Goal: Task Accomplishment & Management: Manage account settings

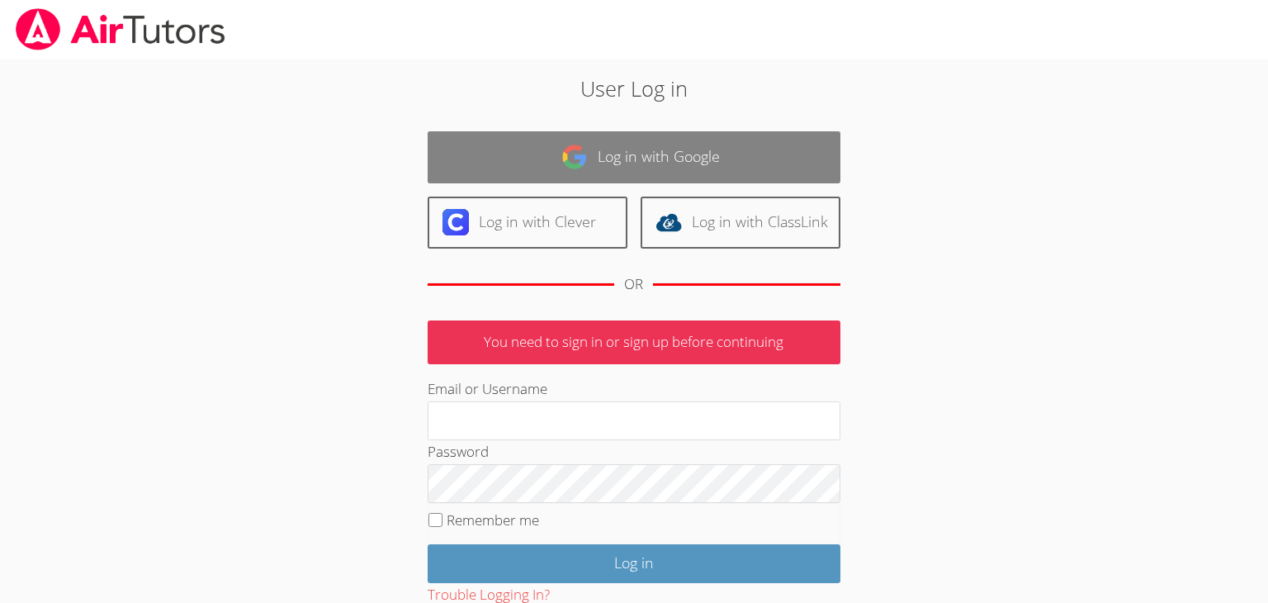
click at [544, 151] on link "Log in with Google" at bounding box center [634, 157] width 413 height 52
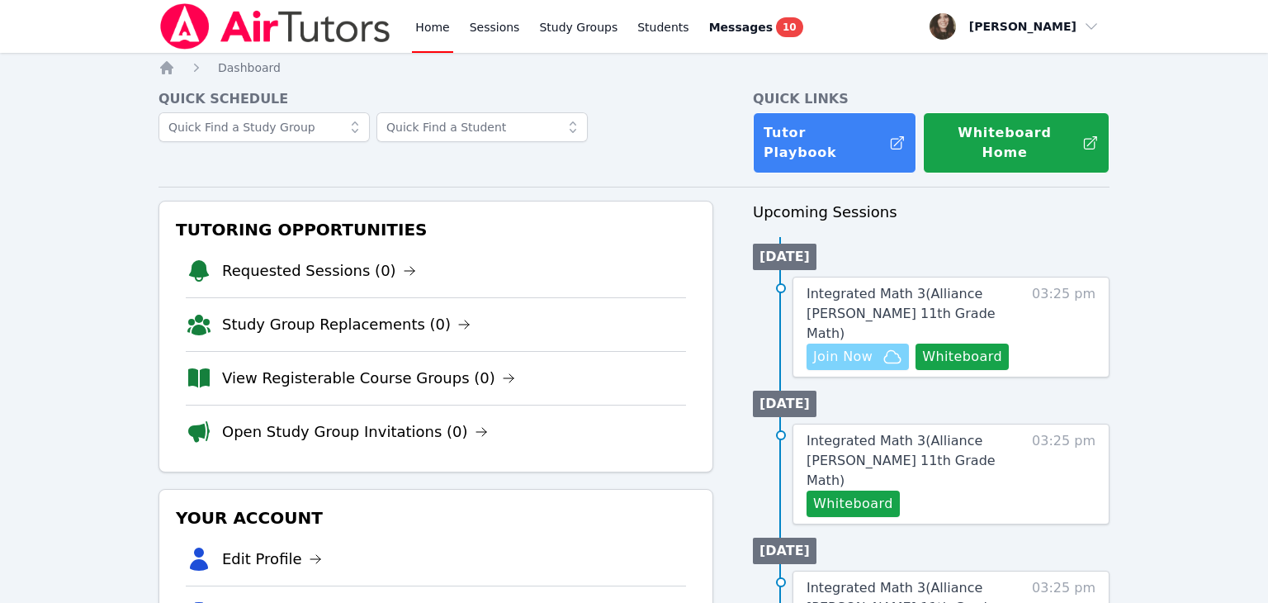
click at [885, 347] on icon "button" at bounding box center [892, 357] width 20 height 20
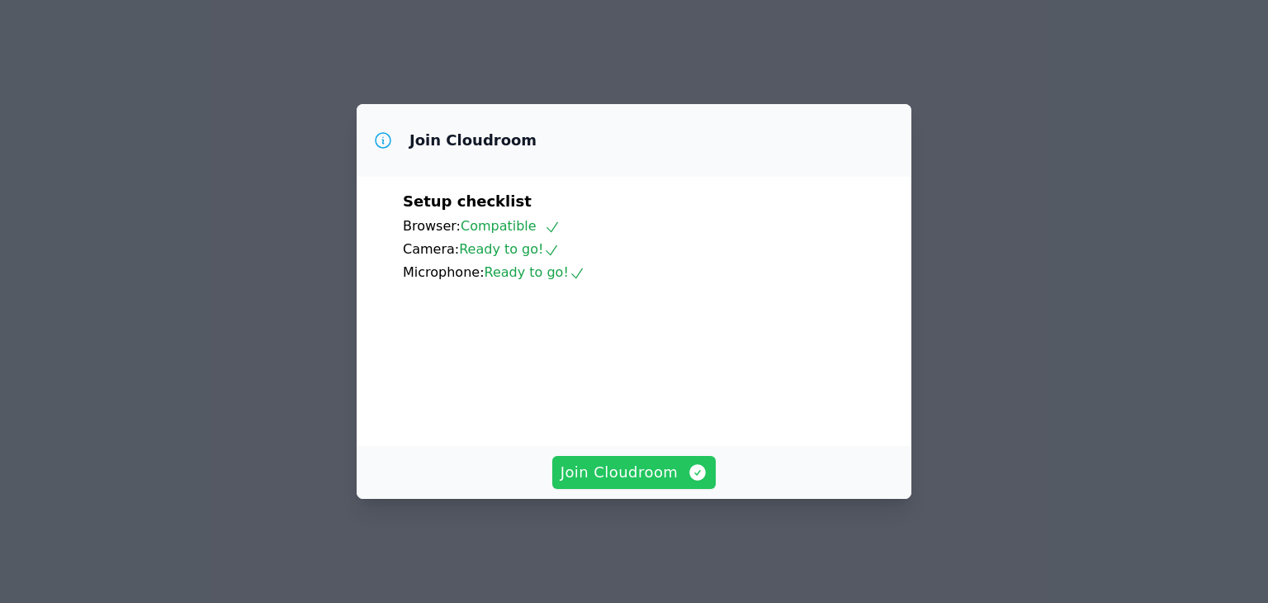
click at [693, 480] on icon "button" at bounding box center [698, 472] width 17 height 17
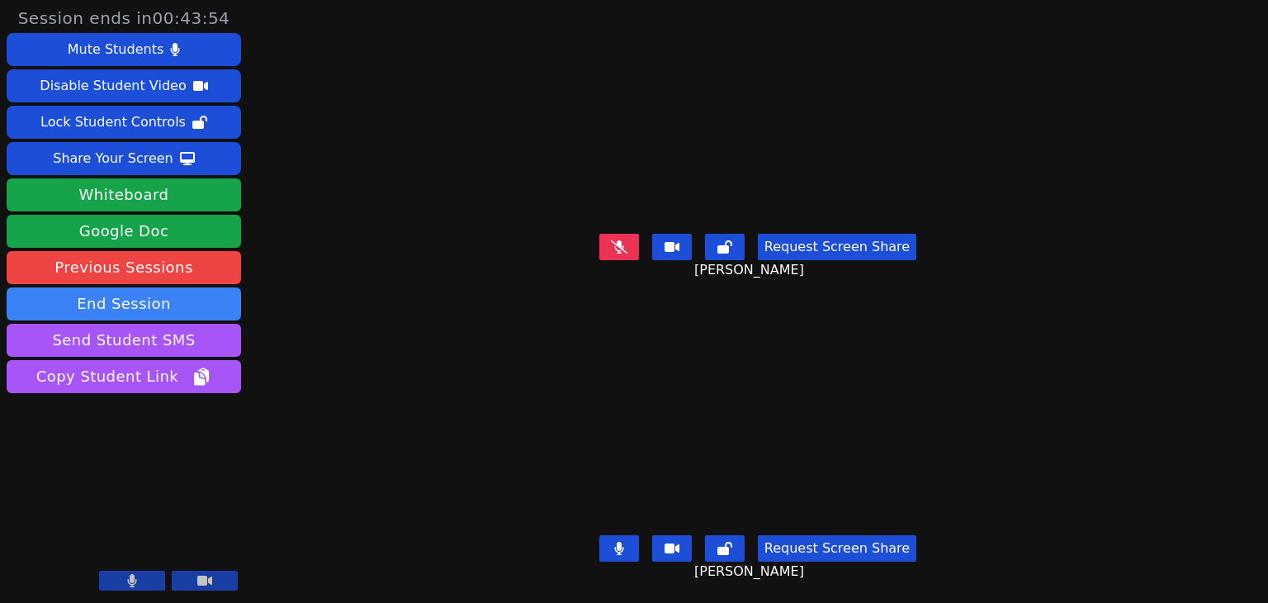
click at [130, 582] on icon at bounding box center [132, 580] width 10 height 13
click at [130, 582] on icon at bounding box center [132, 580] width 17 height 13
click at [174, 201] on button "Whiteboard" at bounding box center [124, 194] width 234 height 33
click at [494, 413] on div "[PERSON_NAME]" at bounding box center [757, 419] width 551 height 219
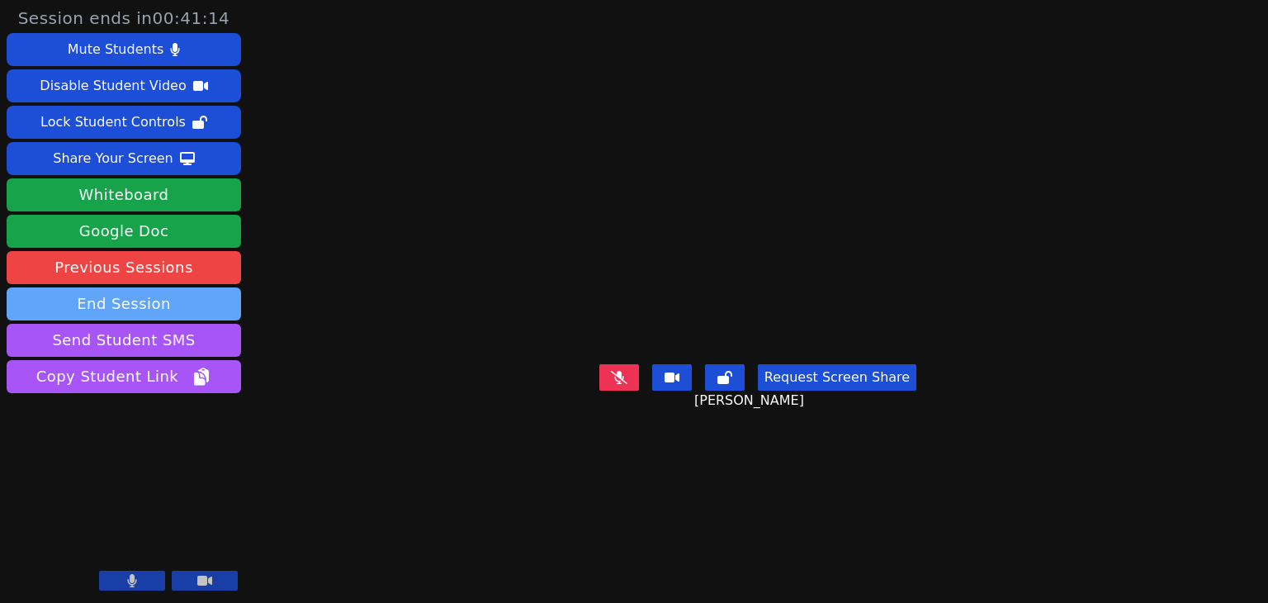
click at [183, 295] on button "End Session" at bounding box center [124, 303] width 234 height 33
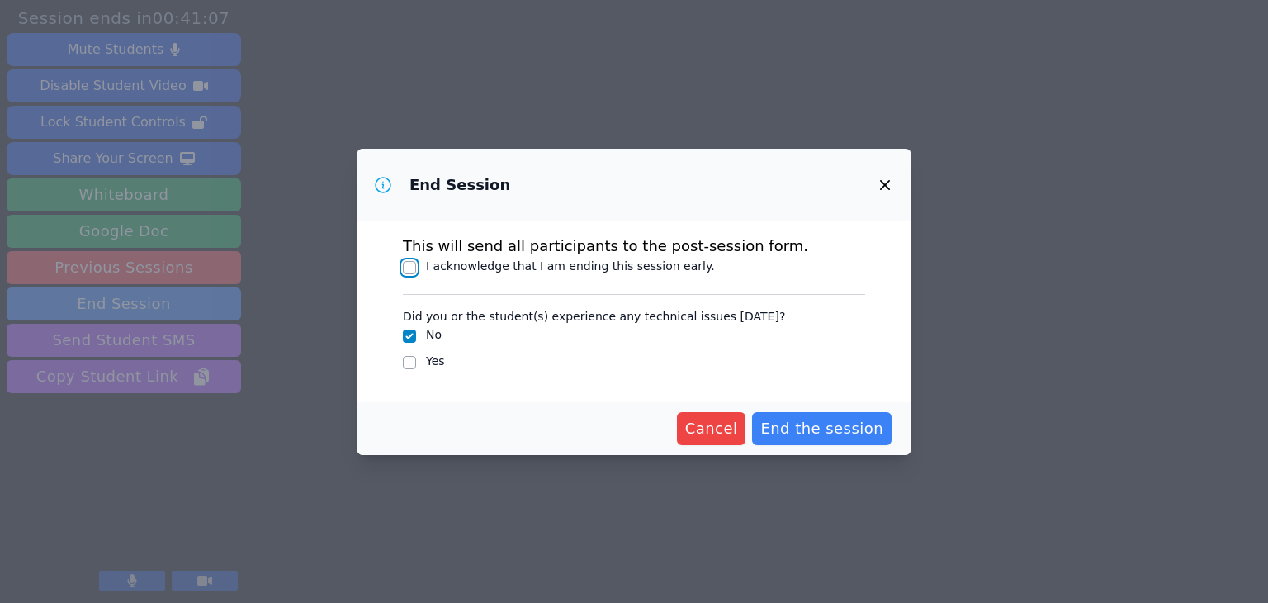
click at [413, 269] on input "I acknowledge that I am ending this session early." at bounding box center [409, 267] width 13 height 13
checkbox input "true"
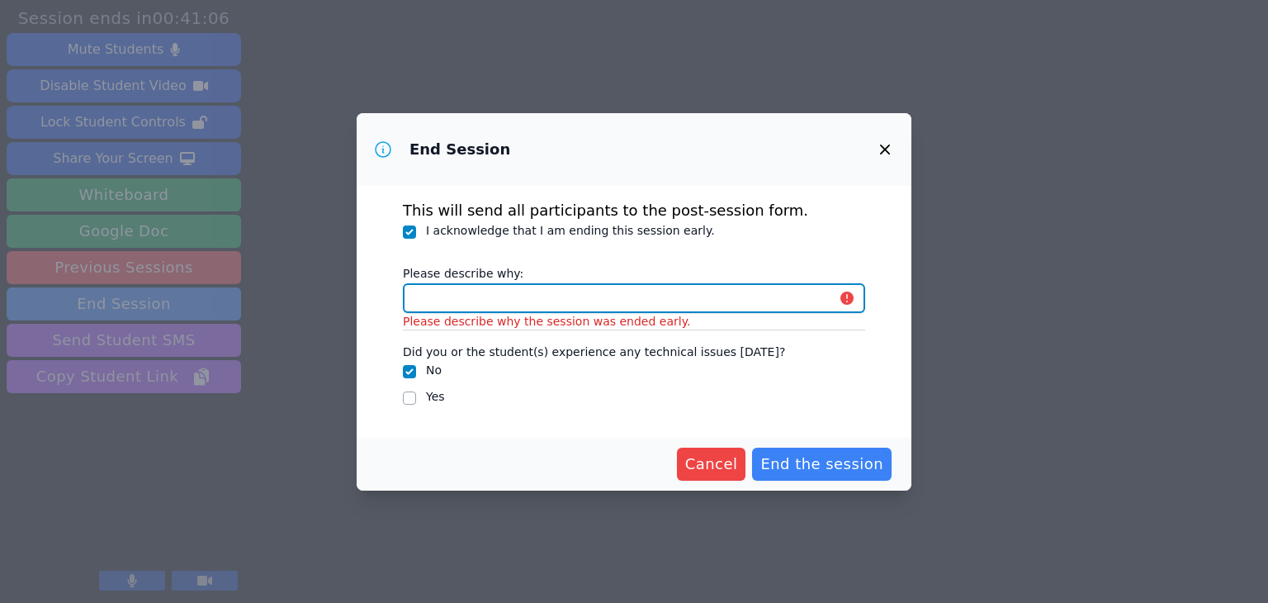
click at [693, 302] on input "Please describe why:" at bounding box center [634, 298] width 462 height 30
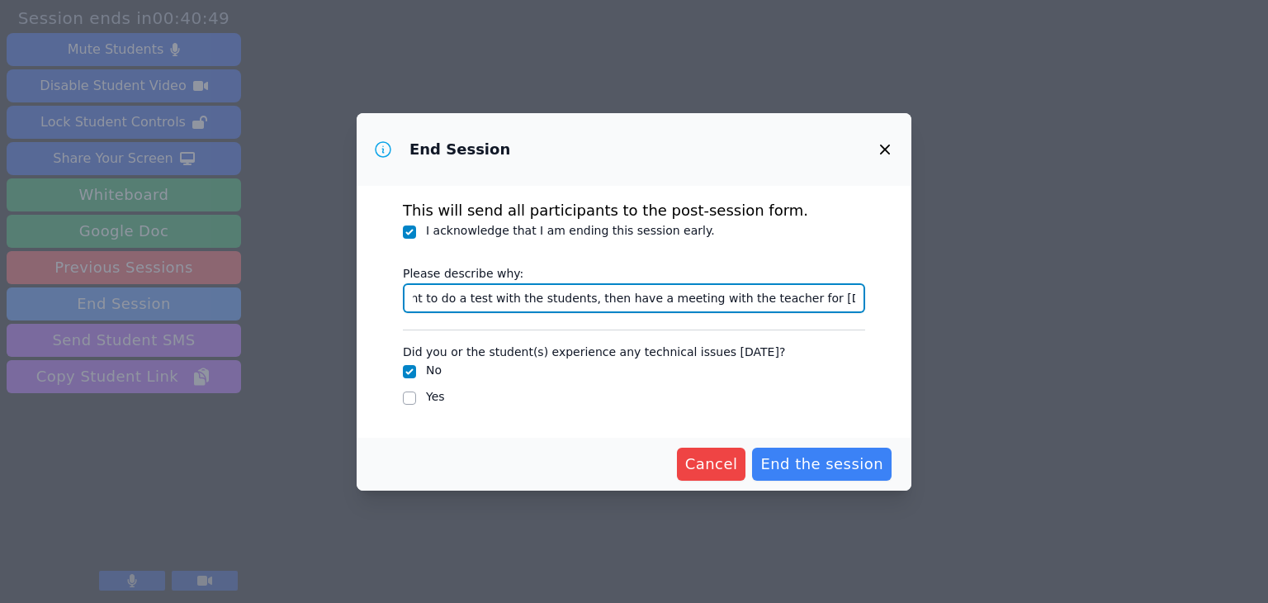
scroll to position [0, 84]
type input "We were meant to do a test with the students, then have a meeting with the teac…"
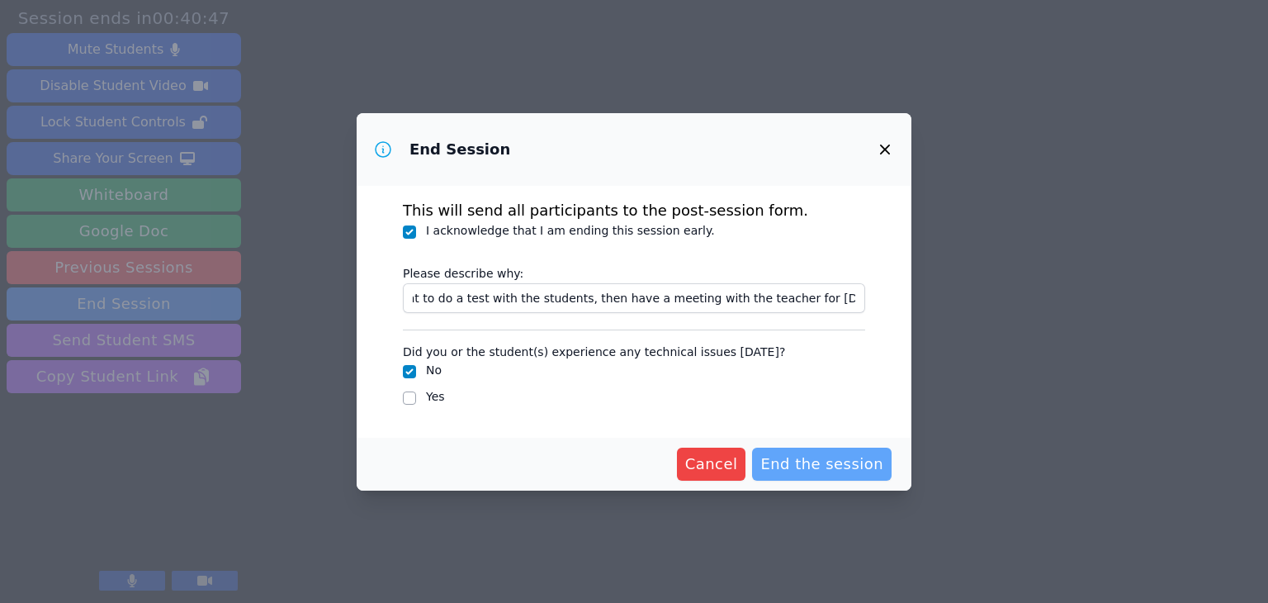
click at [839, 457] on span "End the session" at bounding box center [821, 463] width 123 height 23
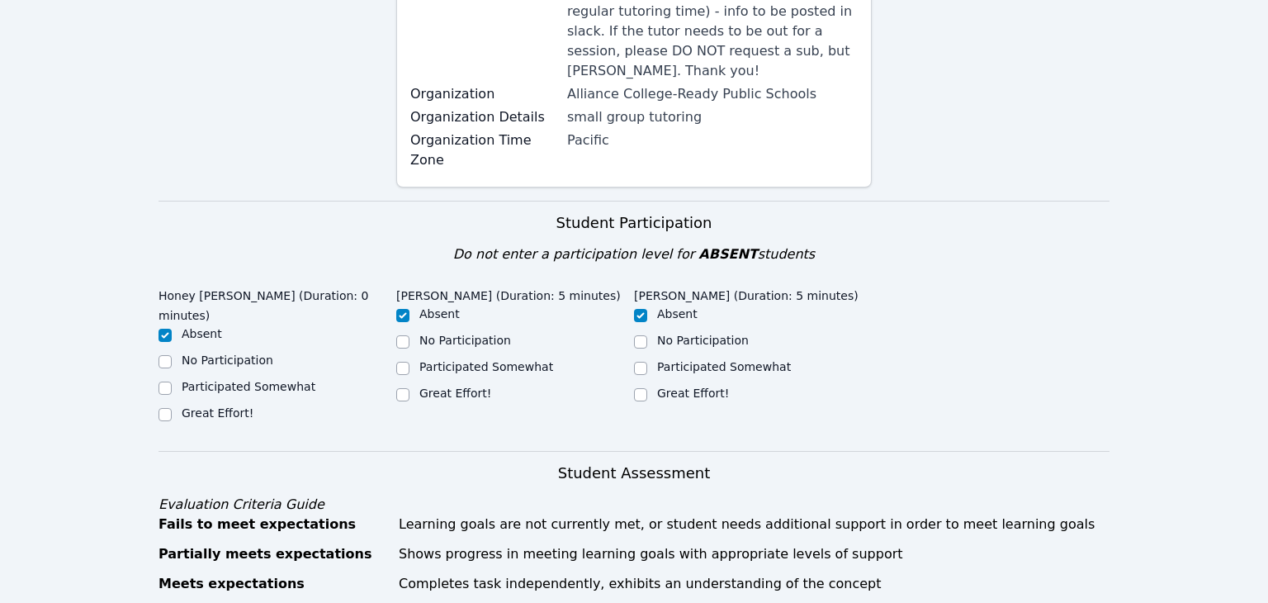
scroll to position [429, 0]
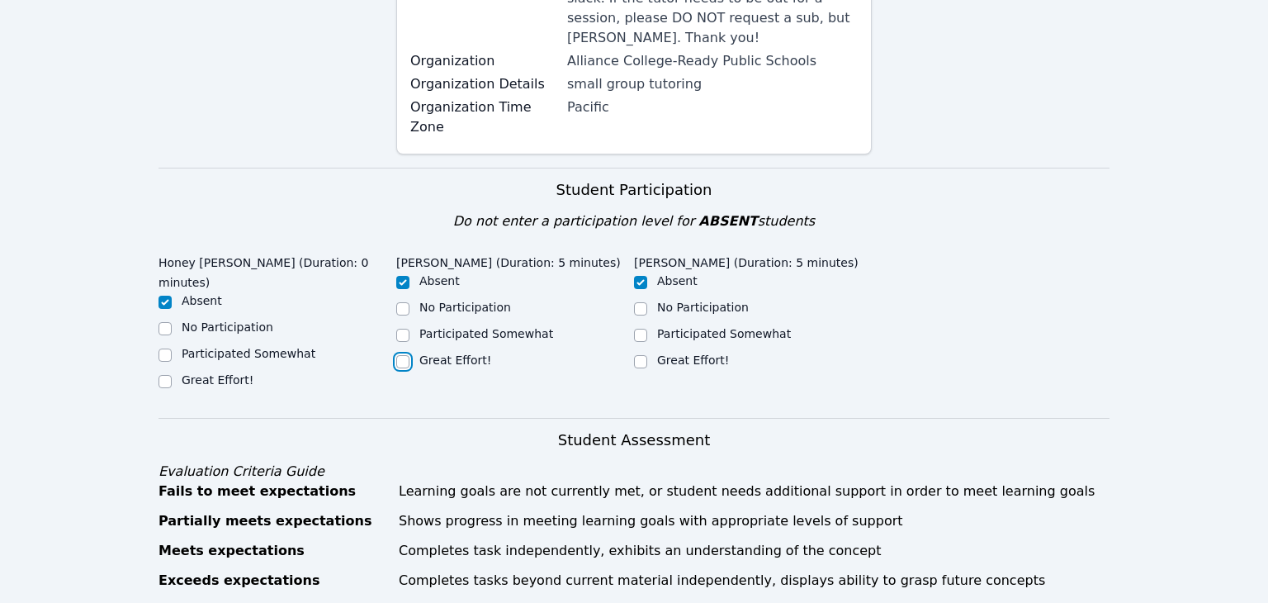
click at [406, 355] on input "Great Effort!" at bounding box center [402, 361] width 13 height 13
checkbox input "true"
checkbox input "false"
click at [639, 355] on input "Great Effort!" at bounding box center [640, 361] width 13 height 13
checkbox input "true"
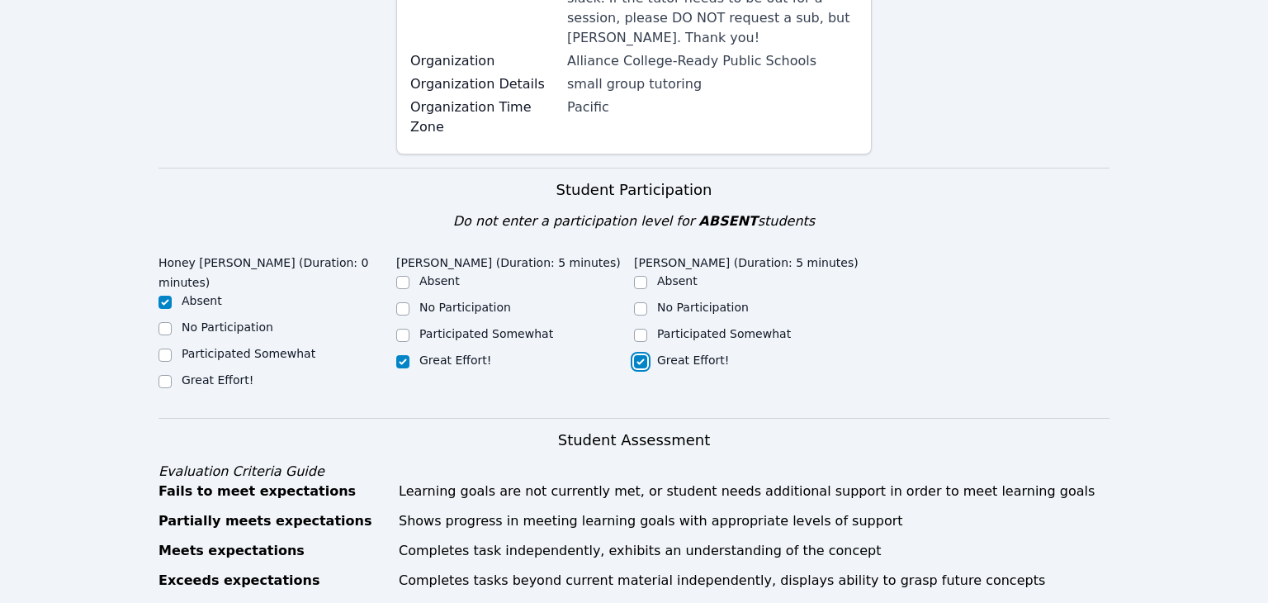
checkbox input "false"
click at [991, 418] on hr at bounding box center [633, 418] width 951 height 1
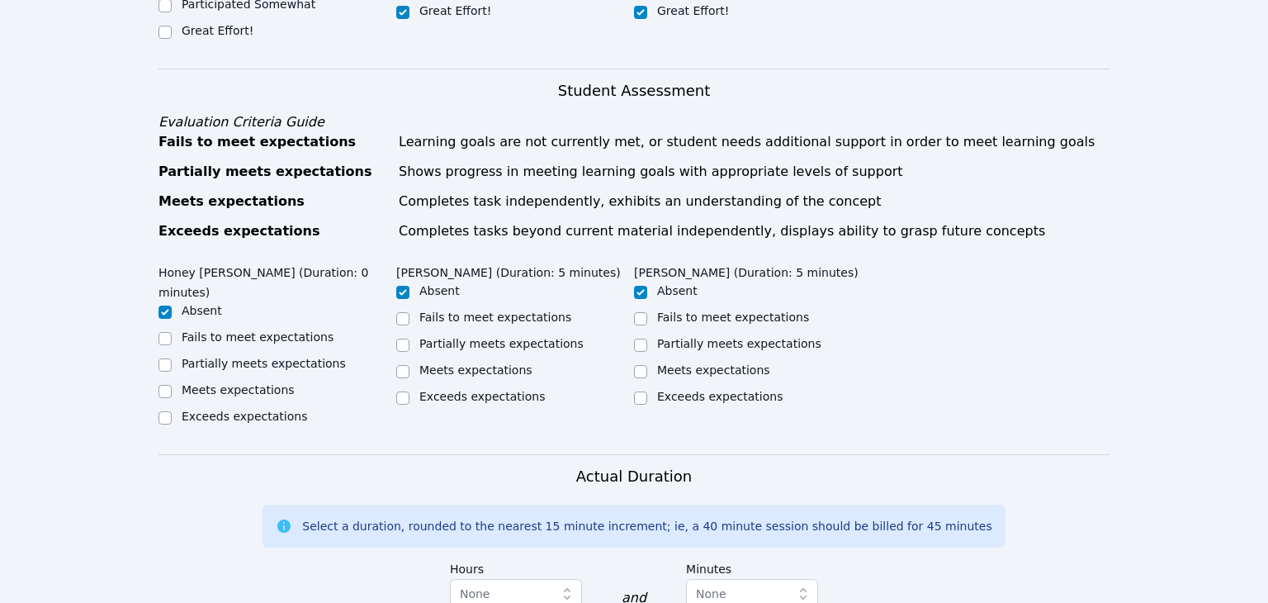
scroll to position [792, 0]
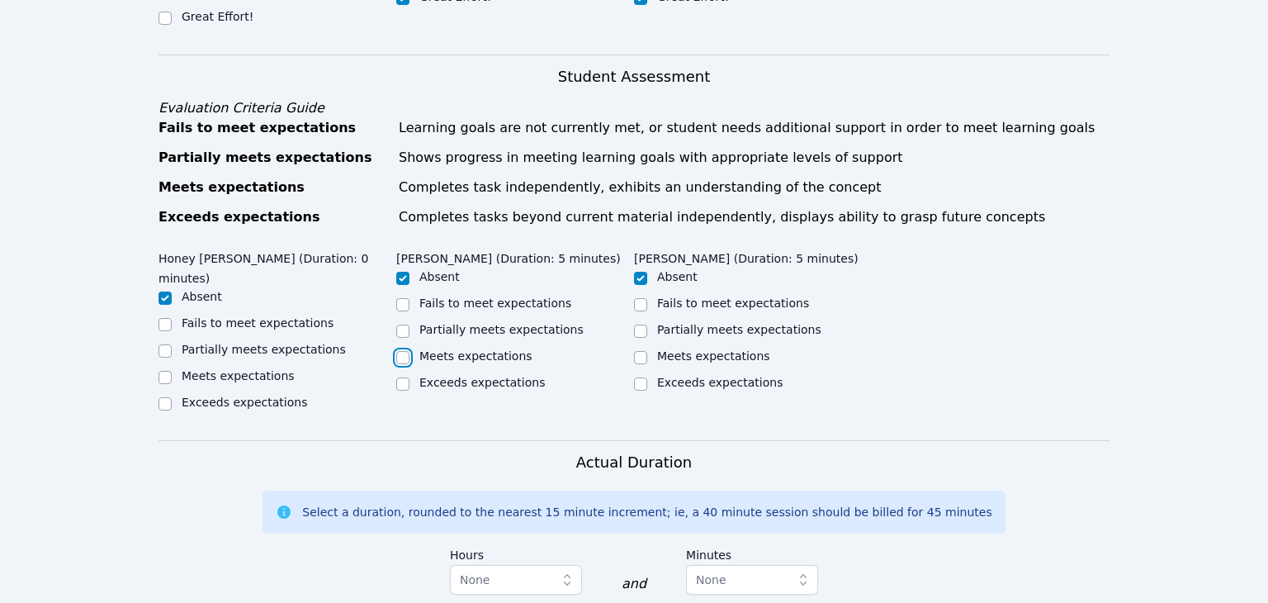
click at [400, 351] on input "Meets expectations" at bounding box center [402, 357] width 13 height 13
checkbox input "true"
checkbox input "false"
click at [641, 351] on input "Meets expectations" at bounding box center [640, 357] width 13 height 13
checkbox input "true"
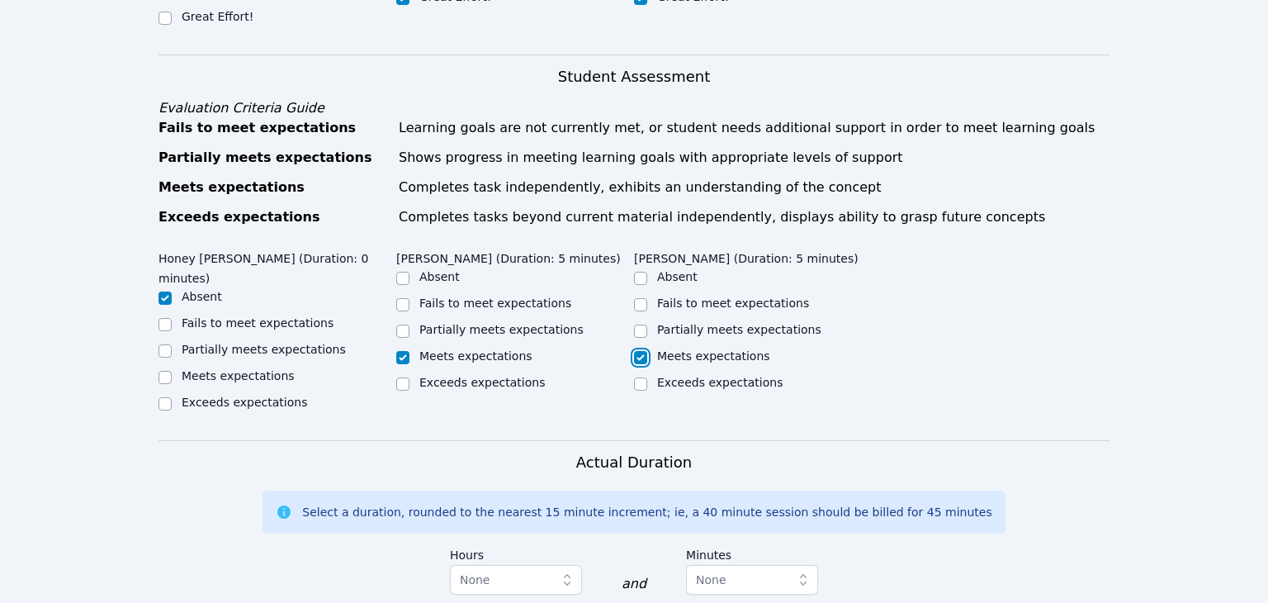
checkbox input "false"
click at [1151, 427] on div "Home Sessions Study Groups Students Messages 10 Open user menu [PERSON_NAME] Op…" at bounding box center [634, 206] width 1268 height 1996
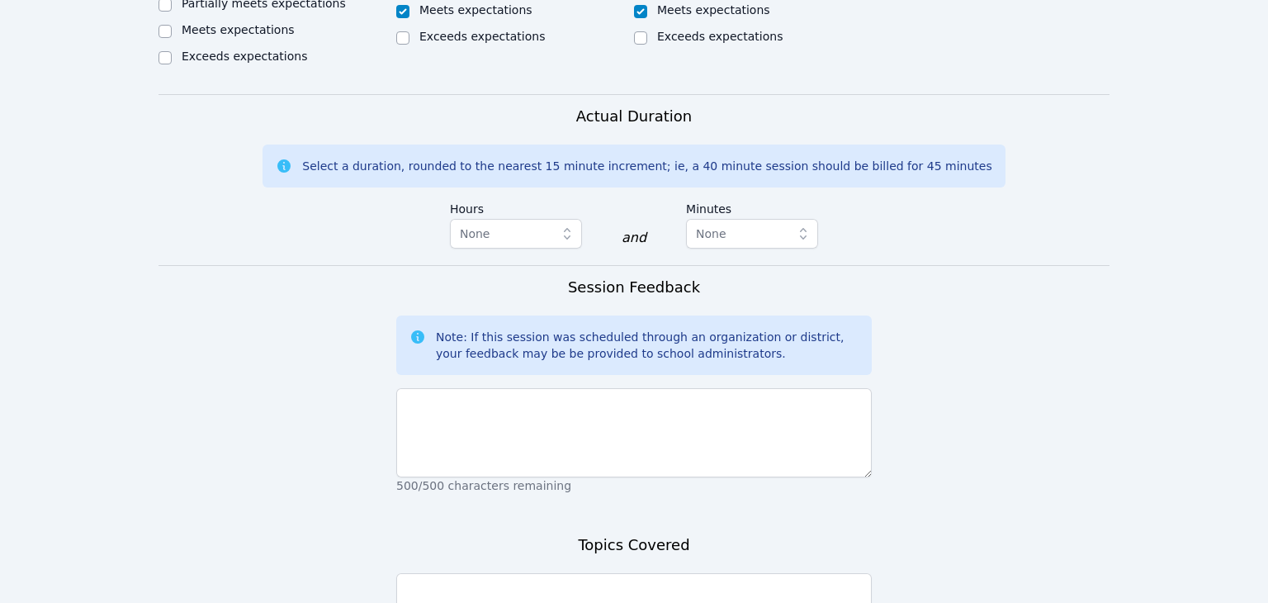
scroll to position [1156, 0]
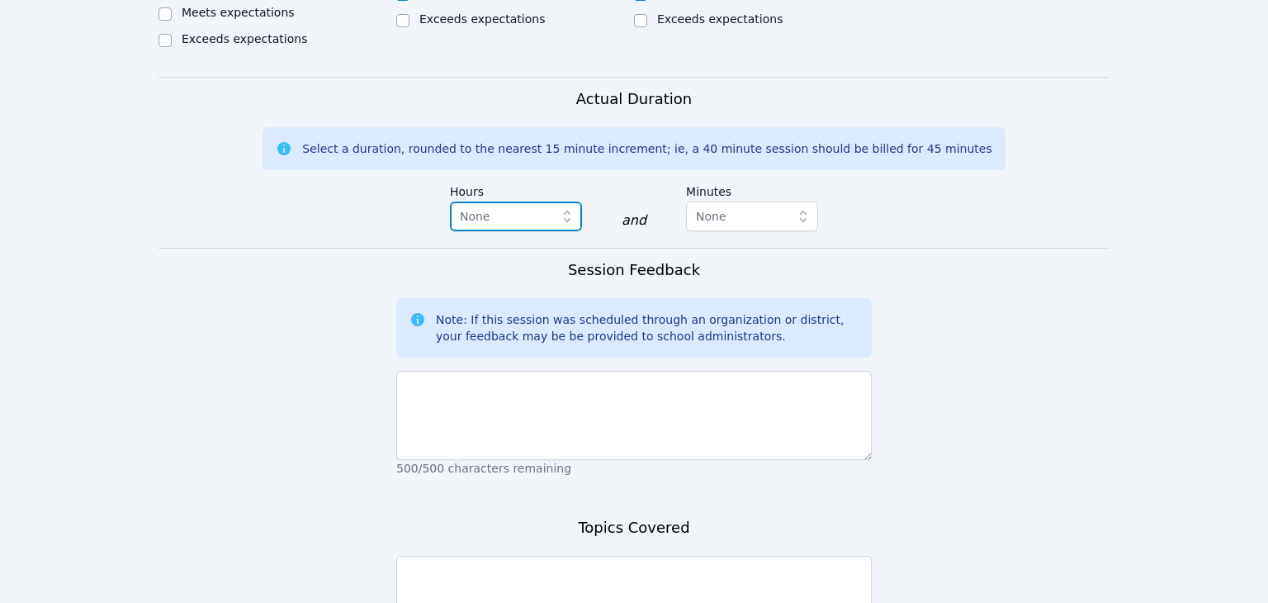
click at [484, 206] on span "None" at bounding box center [475, 216] width 31 height 20
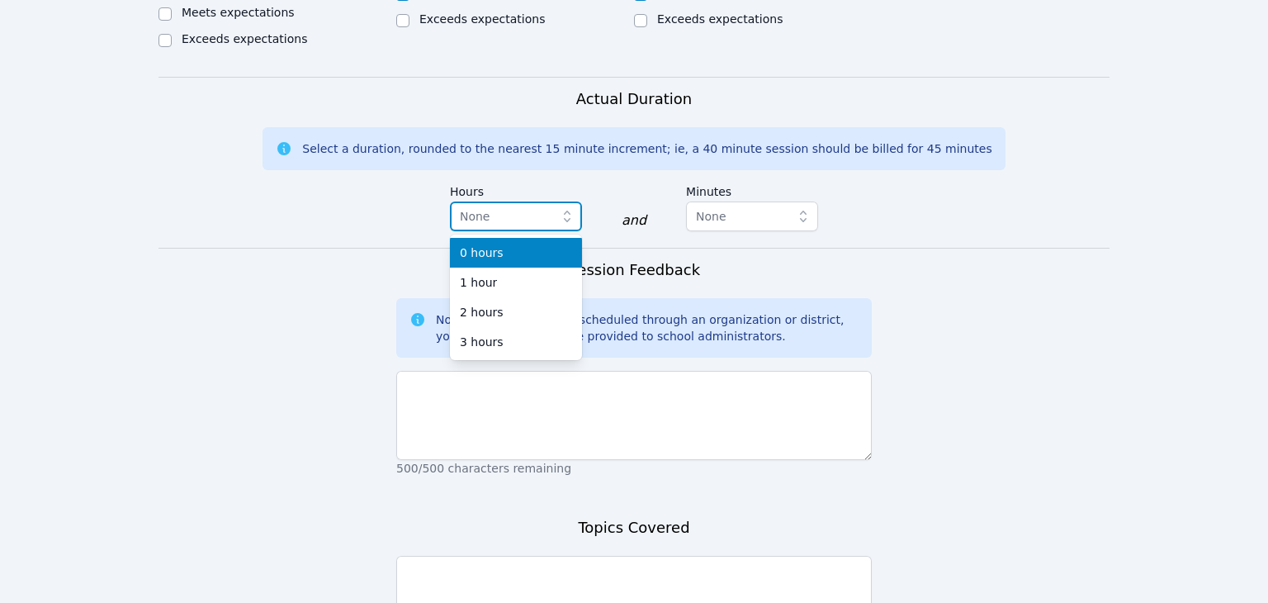
click at [484, 206] on span "None" at bounding box center [475, 216] width 31 height 20
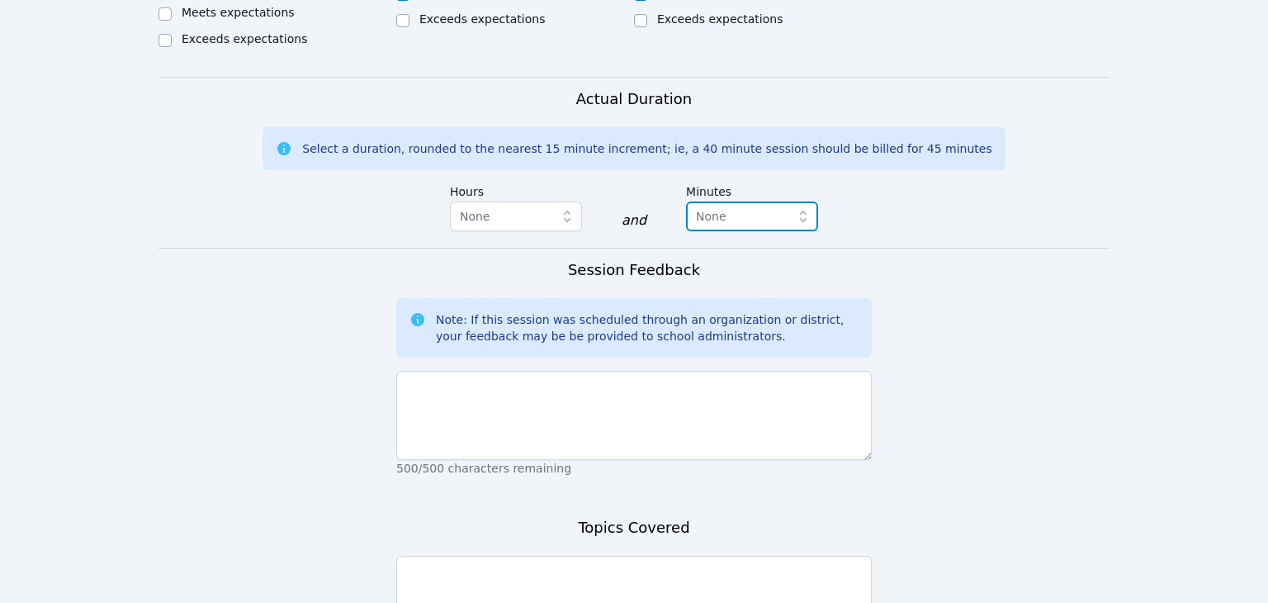
click at [783, 206] on span "None" at bounding box center [740, 216] width 89 height 20
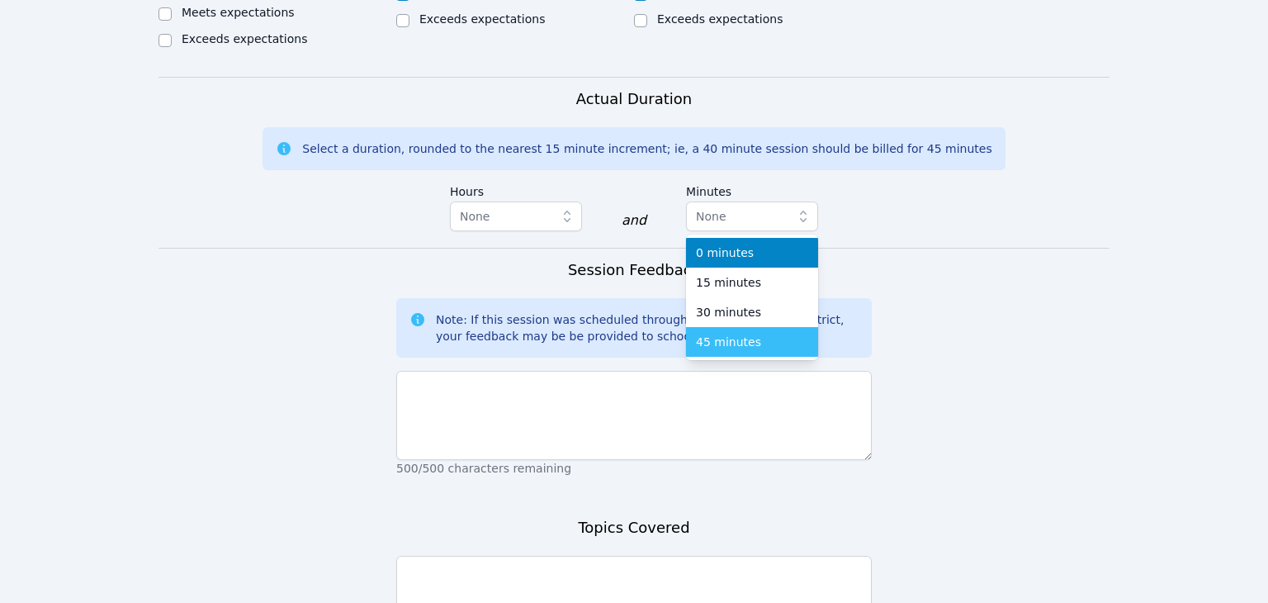
click at [749, 334] on span "45 minutes" at bounding box center [728, 342] width 65 height 17
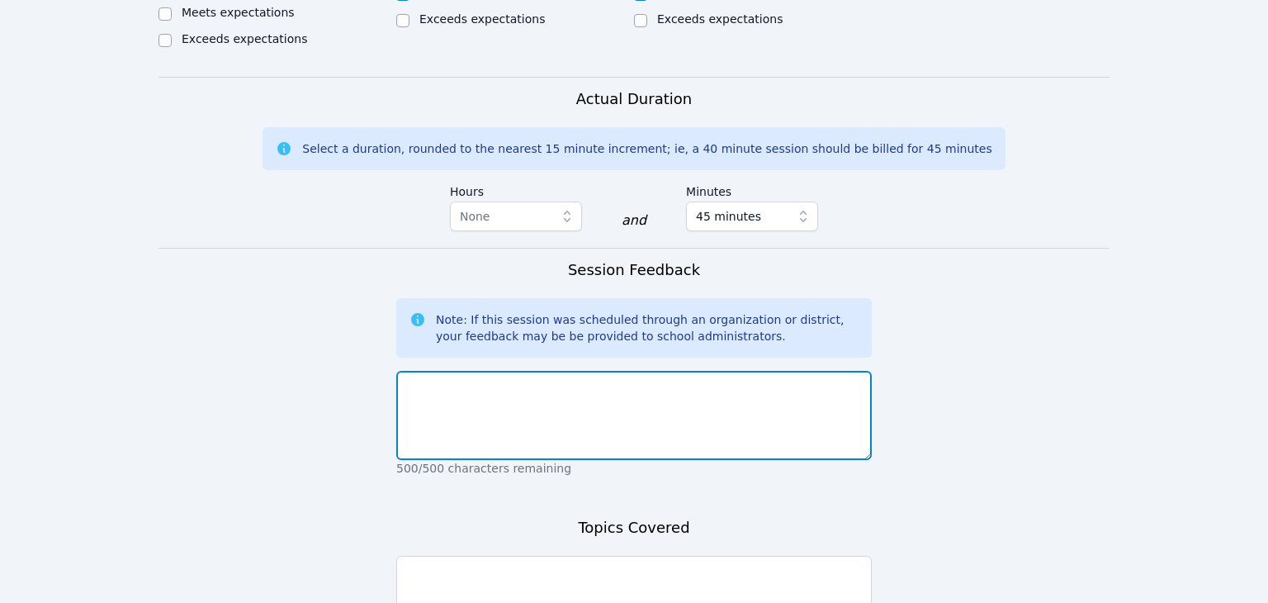
click at [734, 371] on textarea at bounding box center [633, 415] width 475 height 89
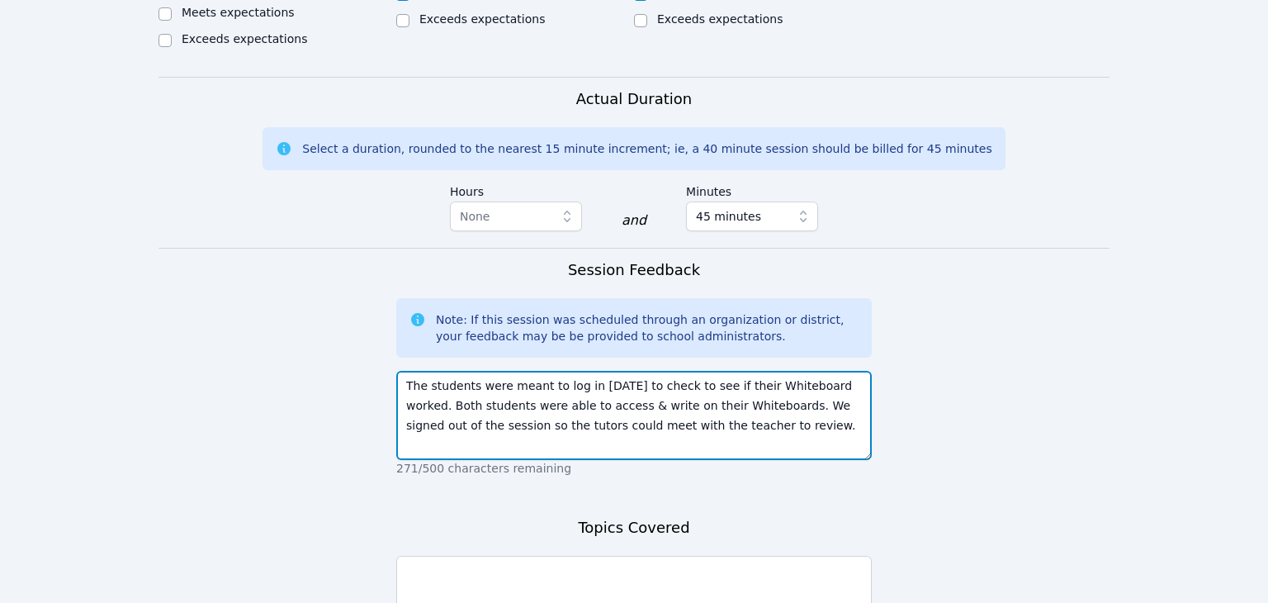
type textarea "The students were meant to log in [DATE] to check to see if their Whiteboard wo…"
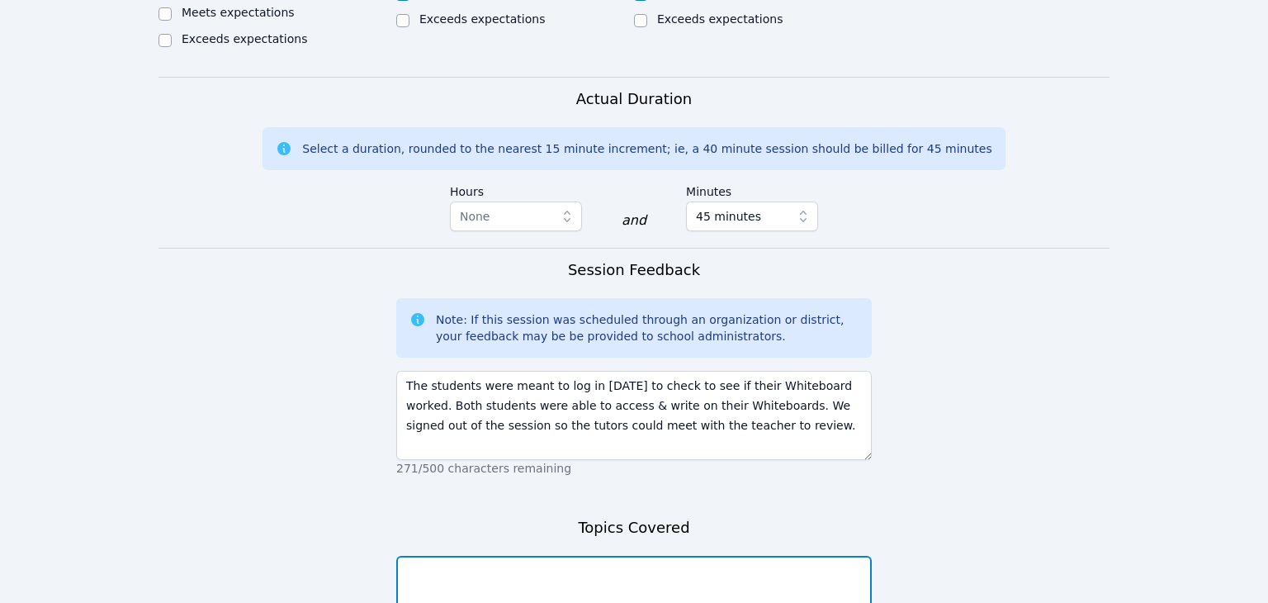
click at [792, 556] on textarea at bounding box center [633, 600] width 475 height 89
drag, startPoint x: 466, startPoint y: 525, endPoint x: 414, endPoint y: 528, distance: 51.3
click at [414, 556] on textarea "-whiteboard test" at bounding box center [633, 600] width 475 height 89
click at [787, 556] on textarea "-technology test" at bounding box center [633, 600] width 475 height 89
type textarea "-technology testing"
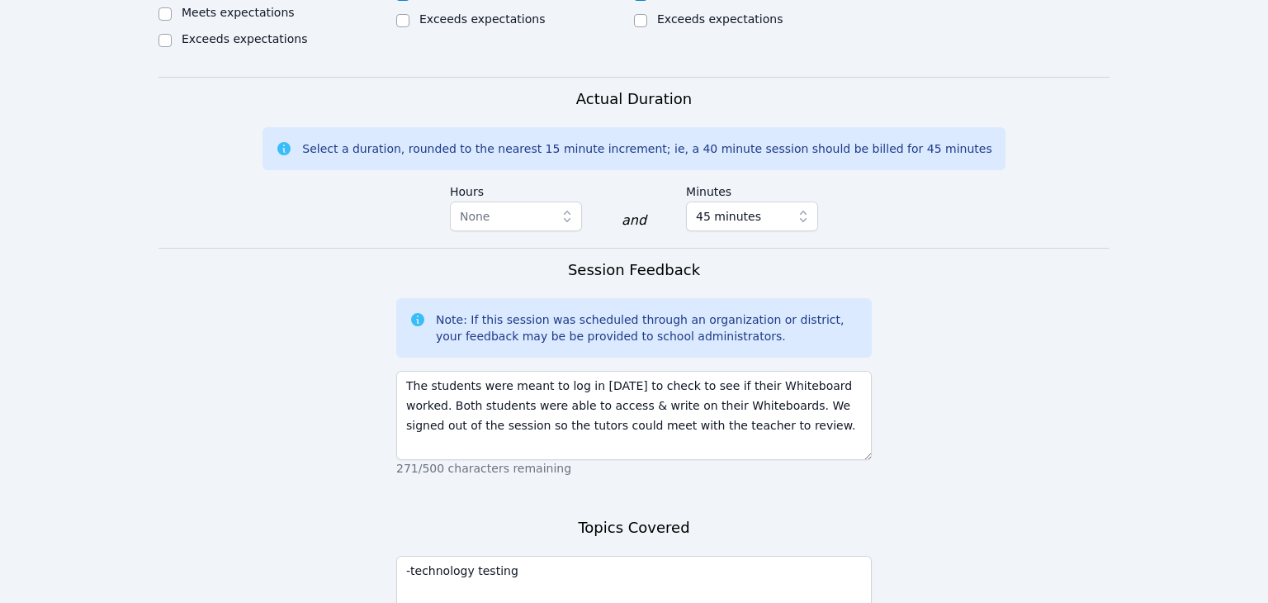
click at [980, 525] on form "Student Participation Do not enter a participation level for ABSENT students [P…" at bounding box center [633, 99] width 951 height 1317
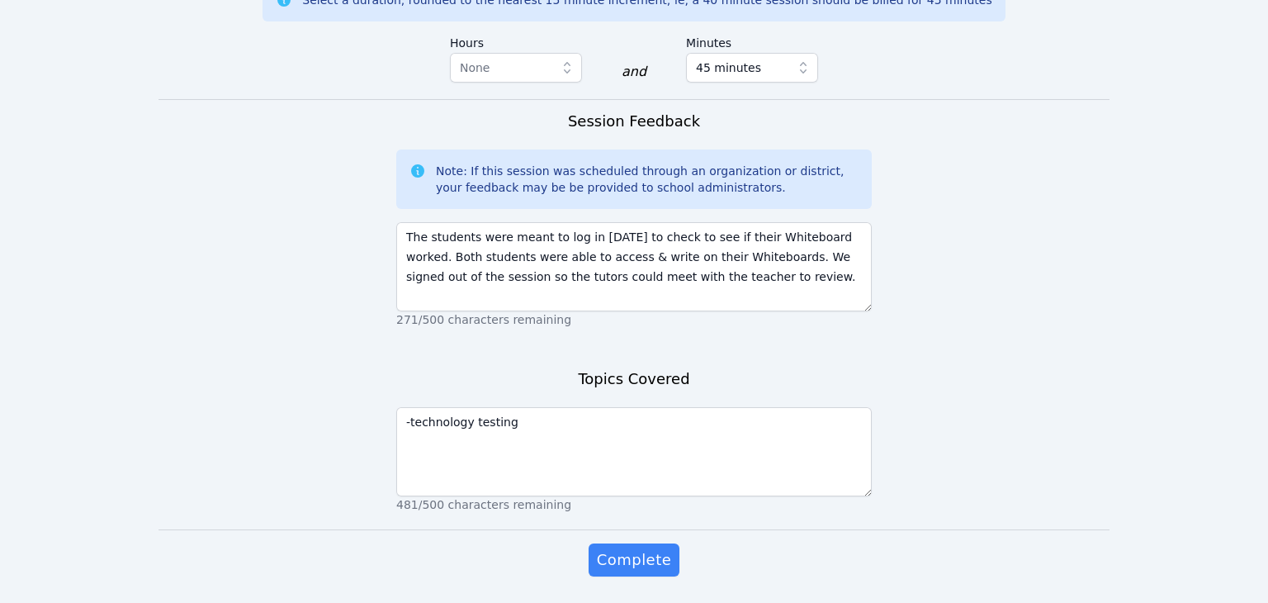
scroll to position [1317, 0]
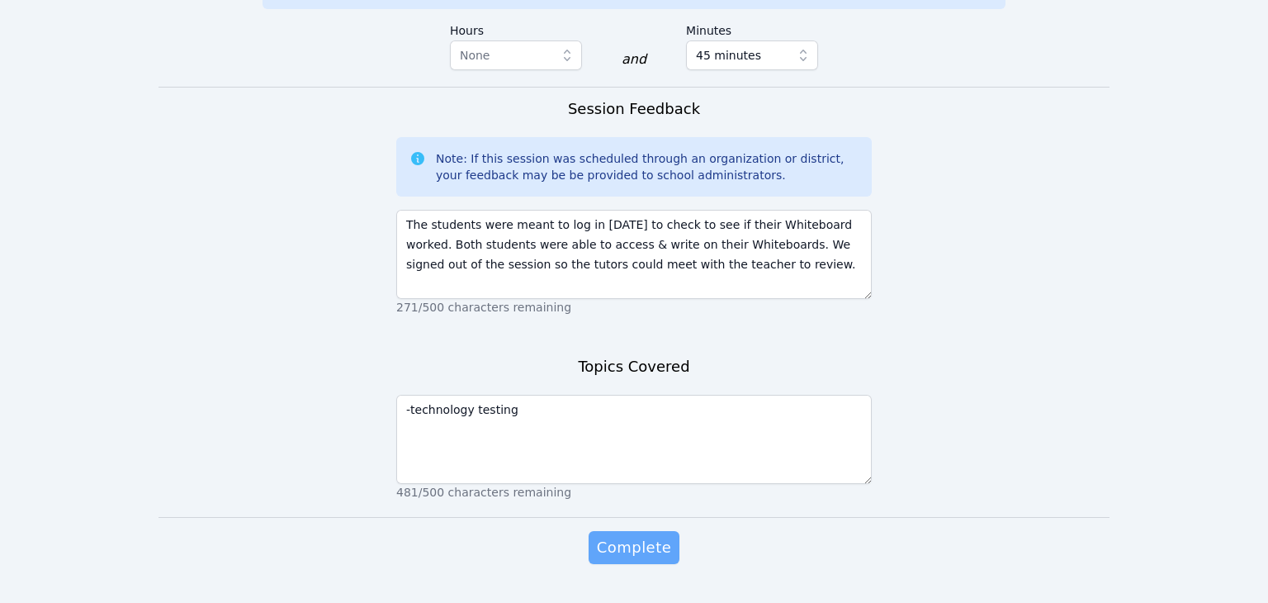
click at [641, 536] on span "Complete" at bounding box center [634, 547] width 74 height 23
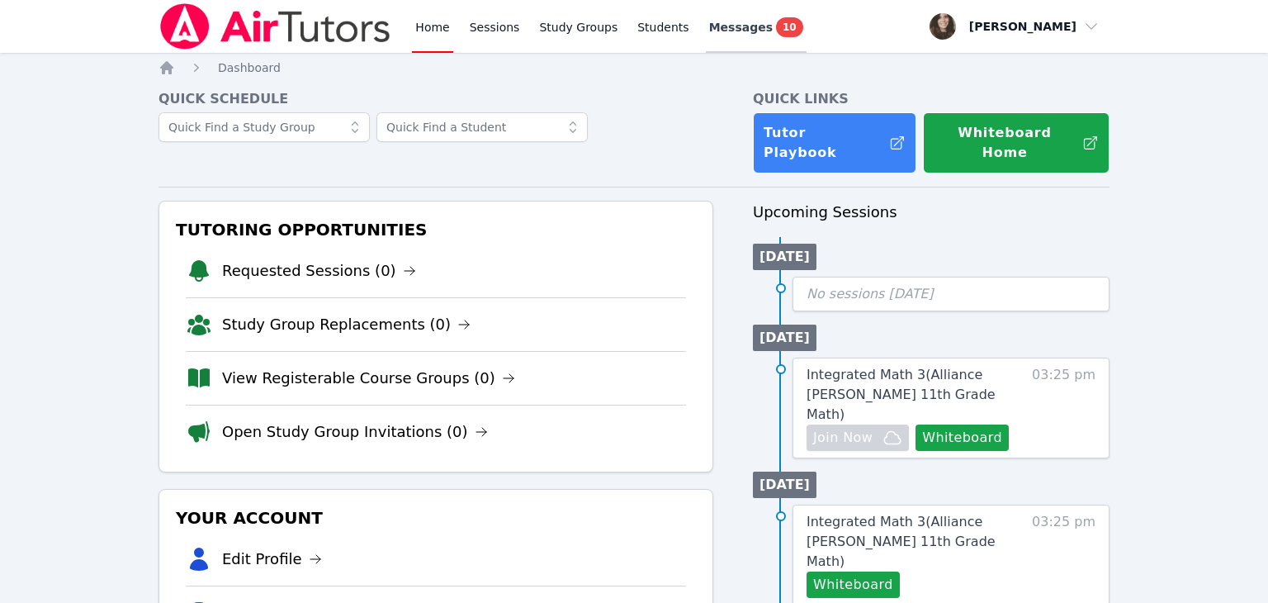
click at [776, 33] on span "10" at bounding box center [789, 27] width 27 height 20
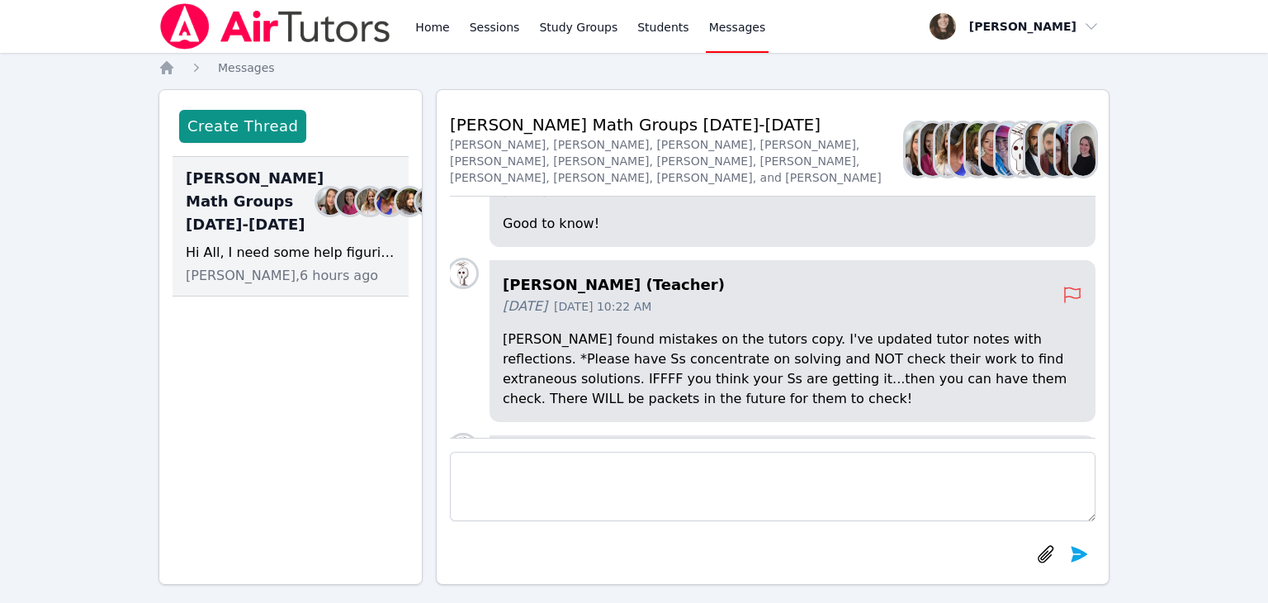
scroll to position [-542, 0]
